Goal: Task Accomplishment & Management: Use online tool/utility

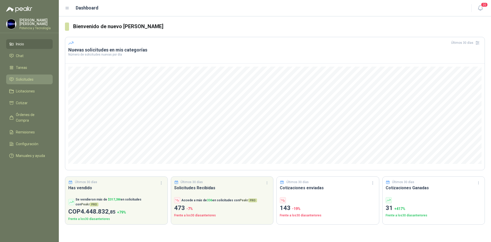
click at [26, 78] on span "Solicitudes" at bounding box center [25, 79] width 18 height 6
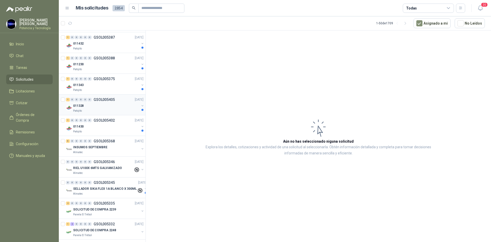
scroll to position [153, 0]
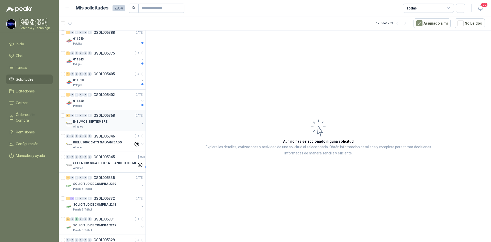
click at [87, 122] on p "INSUMOS SEPTIEMBRE" at bounding box center [90, 121] width 34 height 5
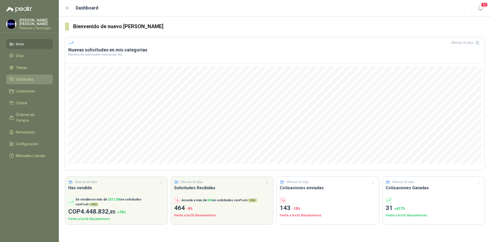
click at [22, 80] on span "Solicitudes" at bounding box center [25, 79] width 18 height 6
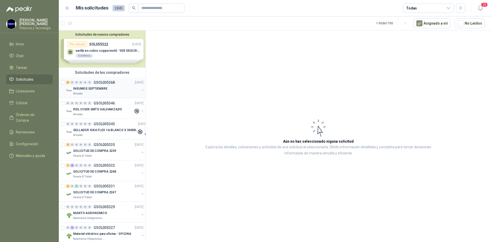
click at [100, 90] on p "INSUMOS SEPTIEMBRE" at bounding box center [90, 88] width 34 height 5
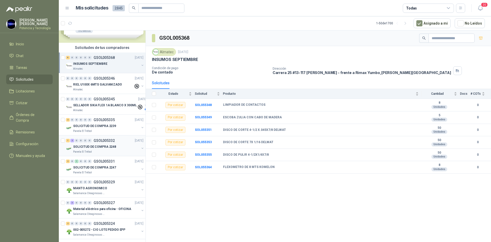
scroll to position [26, 0]
click at [81, 147] on p "SOLICITUD DE COMPRA 2248" at bounding box center [94, 145] width 43 height 5
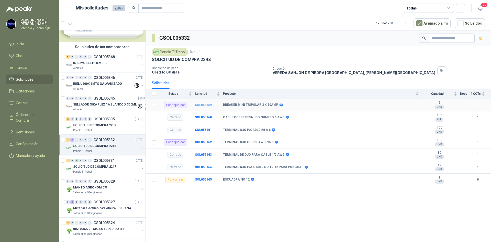
click at [203, 103] on b "SOL055159" at bounding box center [203, 105] width 17 height 4
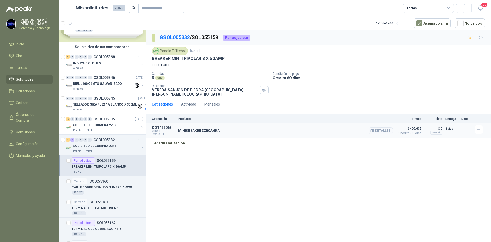
click at [200, 129] on p "MINIBREAKER 3X50A 6KA" at bounding box center [199, 130] width 42 height 4
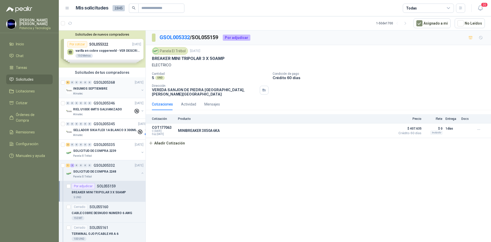
click at [91, 93] on div "Almatec" at bounding box center [106, 93] width 66 height 4
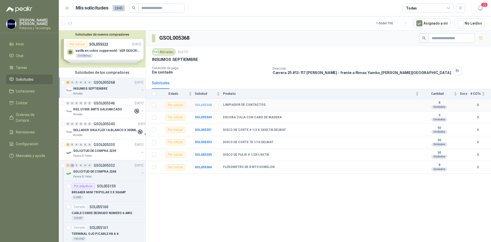
click at [206, 104] on b "SOL055348" at bounding box center [203, 105] width 17 height 4
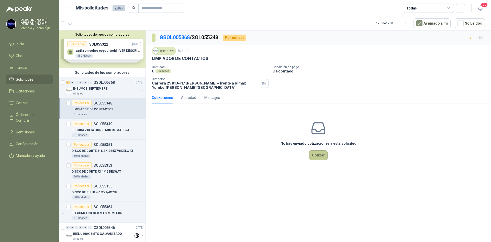
click at [314, 156] on button "Cotizar" at bounding box center [318, 155] width 18 height 10
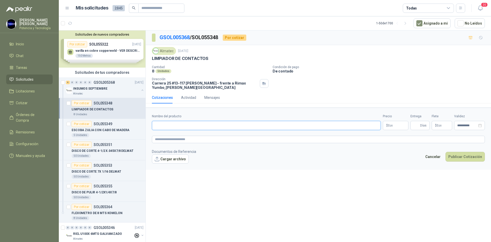
click at [165, 126] on input "Nombre del producto" at bounding box center [266, 125] width 229 height 9
click at [399, 123] on p "$ 0 ,00" at bounding box center [396, 125] width 26 height 9
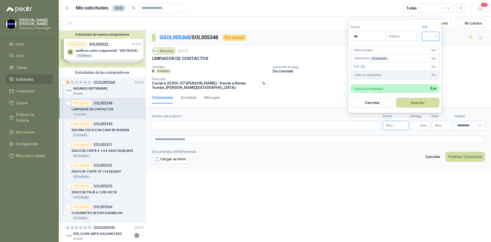
click at [433, 37] on input "search" at bounding box center [430, 36] width 11 height 8
click at [417, 128] on input "Entrega" at bounding box center [416, 125] width 6 height 9
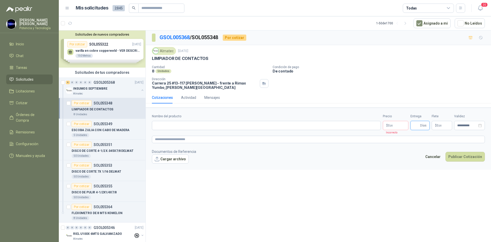
type input "*"
click at [437, 123] on p "$ 0 ,00" at bounding box center [441, 125] width 20 height 9
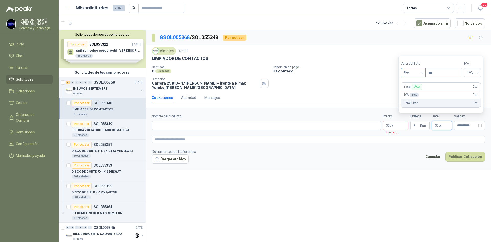
click at [417, 77] on div "Flex" at bounding box center [413, 72] width 25 height 9
click at [420, 89] on div "Incluido" at bounding box center [414, 92] width 18 height 6
click at [468, 130] on div "**********" at bounding box center [469, 125] width 31 height 9
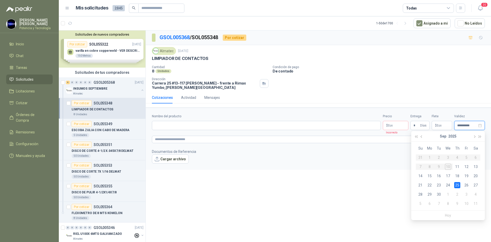
type input "**********"
click at [344, 188] on div "**********" at bounding box center [318, 136] width 345 height 213
